Goal: Task Accomplishment & Management: Manage account settings

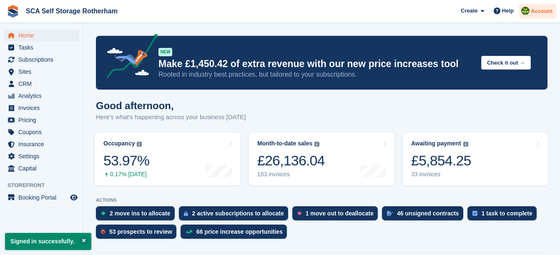
click at [538, 13] on span "Account" at bounding box center [542, 11] width 22 height 8
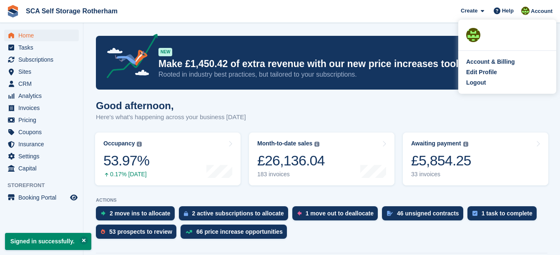
click at [488, 89] on div "Account & Billing Edit Profile Logout" at bounding box center [508, 72] width 98 height 43
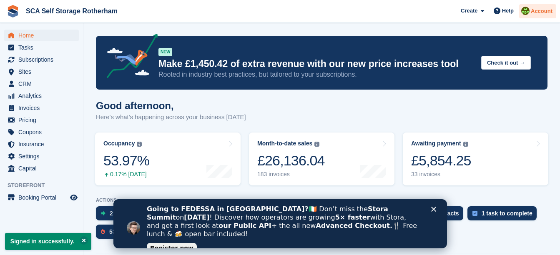
click at [541, 14] on span "Account" at bounding box center [542, 11] width 22 height 8
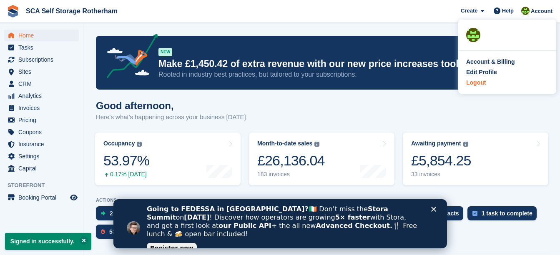
click at [481, 84] on div "Logout" at bounding box center [477, 82] width 20 height 9
